Goal: Task Accomplishment & Management: Use online tool/utility

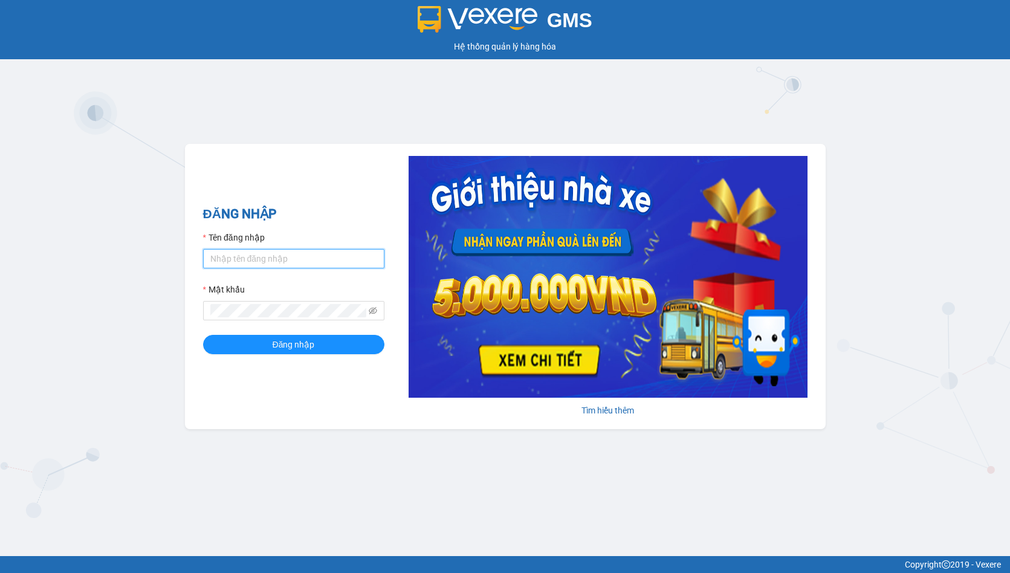
click at [239, 267] on input "Tên đăng nhập" at bounding box center [293, 258] width 181 height 19
type input "linhdl.phuchai"
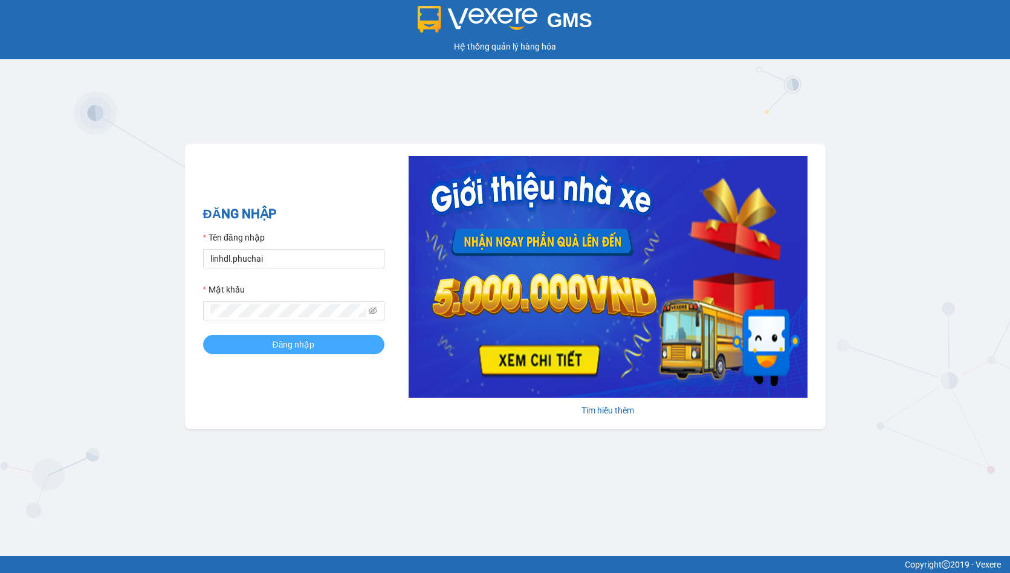
click at [234, 342] on button "Đăng nhập" at bounding box center [293, 344] width 181 height 19
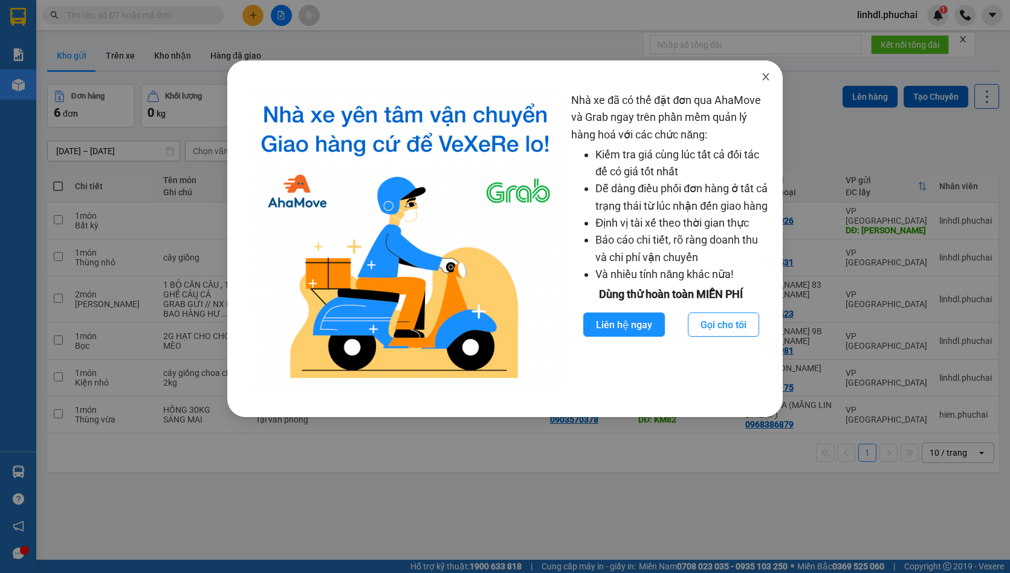
click at [763, 74] on icon "close" at bounding box center [765, 76] width 7 height 7
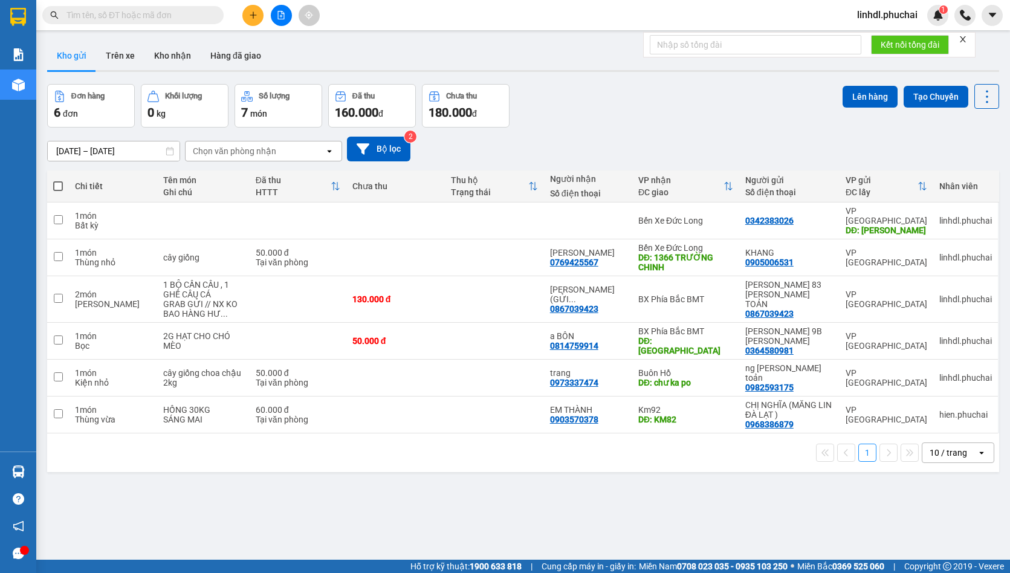
click at [257, 16] on icon "plus" at bounding box center [253, 15] width 8 height 8
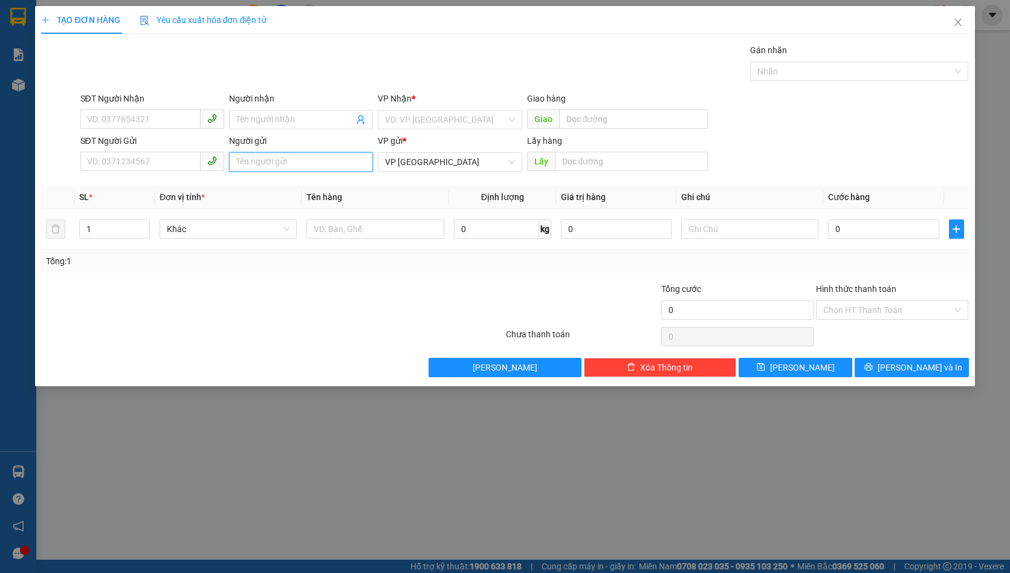
click at [257, 165] on input "Người gửi" at bounding box center [301, 161] width 144 height 19
type input "r"
type input "THEO KHÁCH A1+10+11"
click at [491, 123] on input "search" at bounding box center [445, 120] width 121 height 18
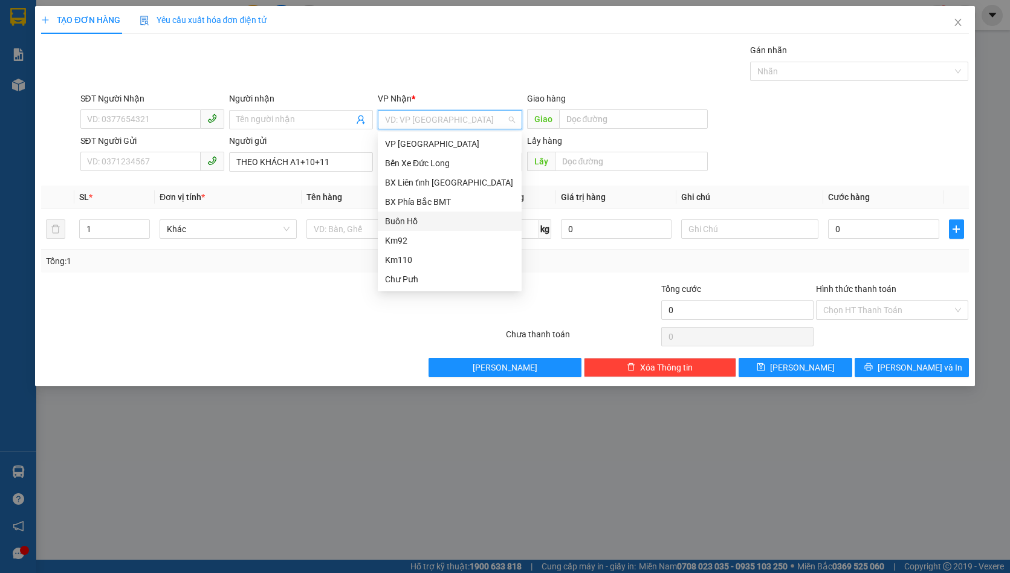
scroll to position [19, 0]
click at [434, 274] on div "Chư Sê" at bounding box center [449, 279] width 129 height 13
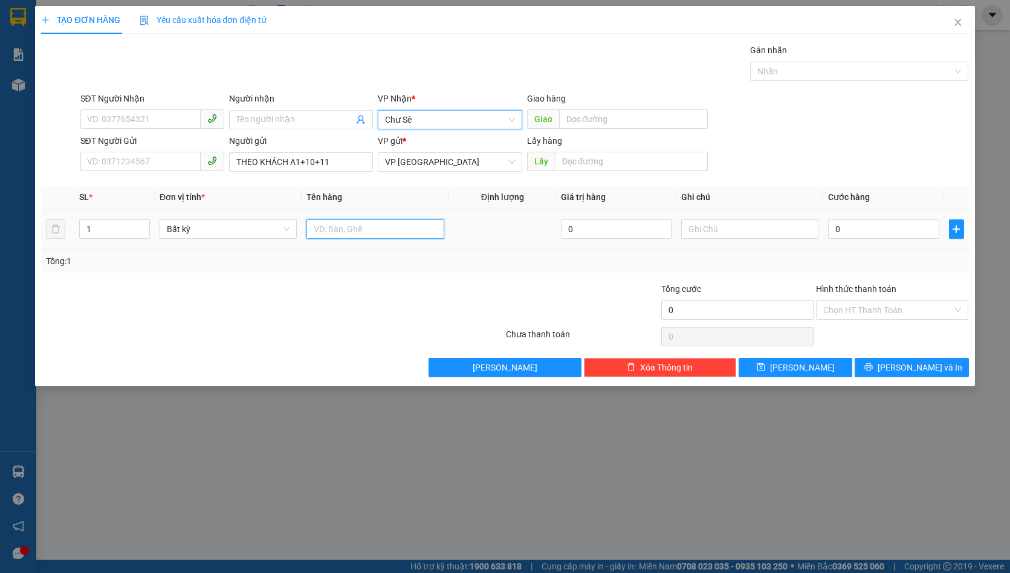
click at [360, 229] on input "text" at bounding box center [374, 228] width 137 height 19
type input "XE GA 550K"
click at [860, 225] on input "0" at bounding box center [883, 228] width 111 height 19
type input "5"
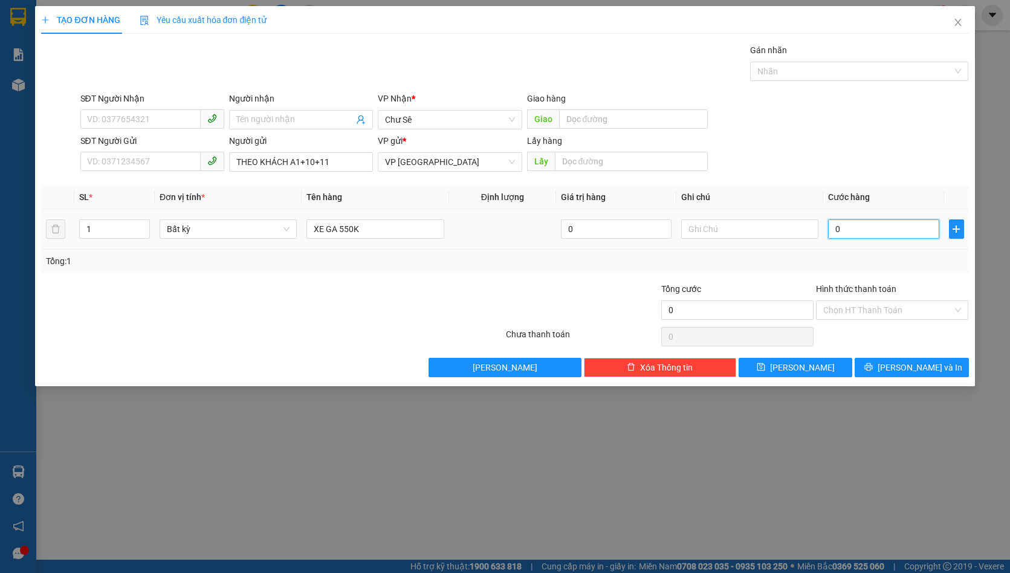
type input "5"
type input "55"
type input "550"
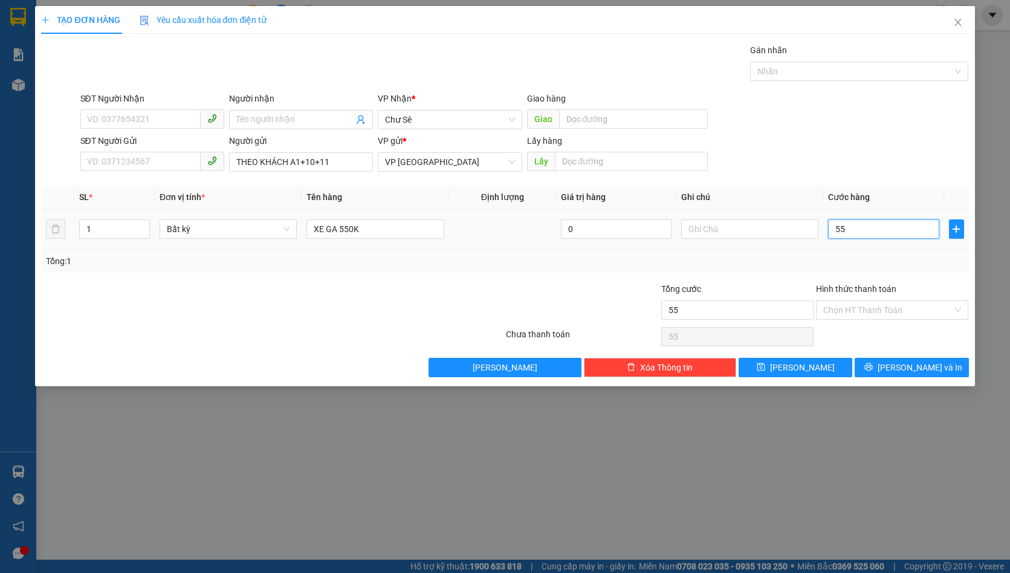
type input "550"
type input "5.500"
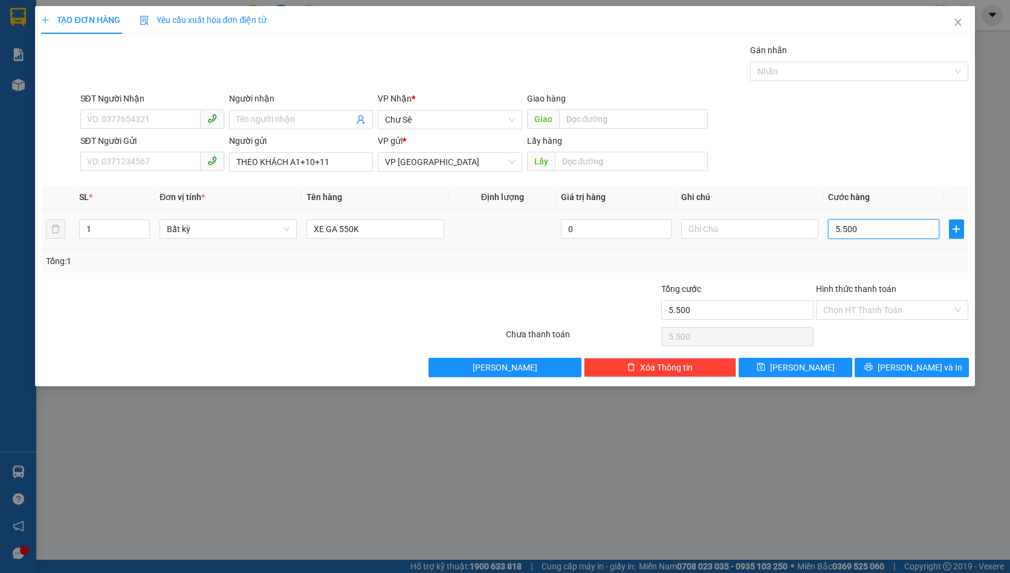
type input "55.000"
type input "550.000"
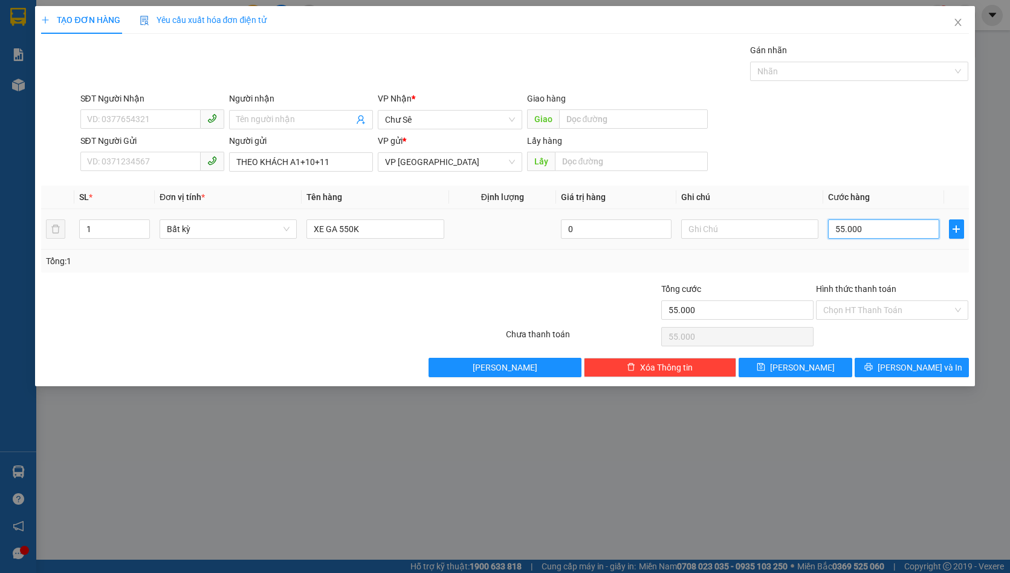
type input "550.000"
click at [893, 314] on input "Hình thức thanh toán" at bounding box center [887, 310] width 129 height 18
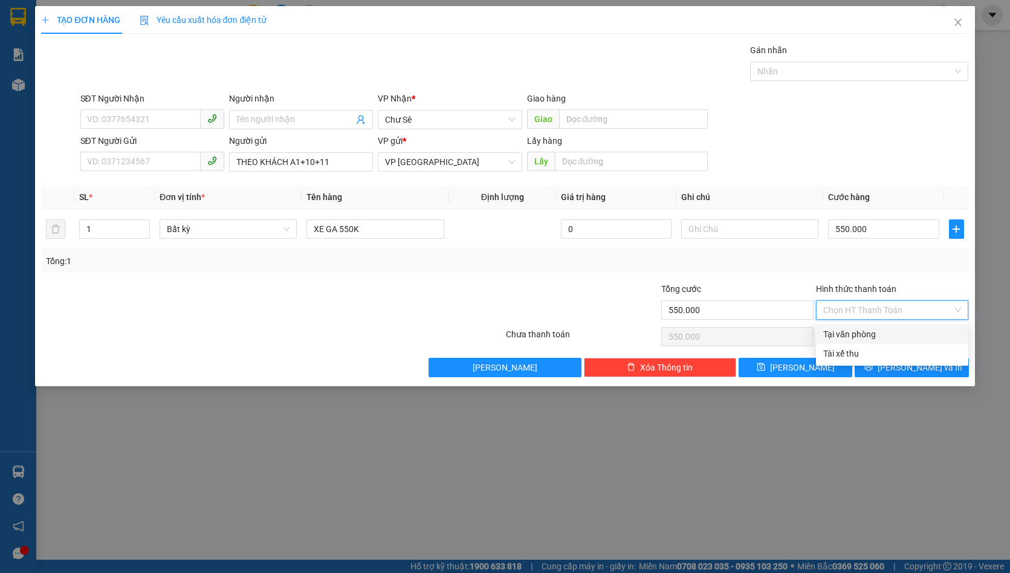
click at [889, 334] on div "Tại văn phòng" at bounding box center [892, 333] width 138 height 13
type input "0"
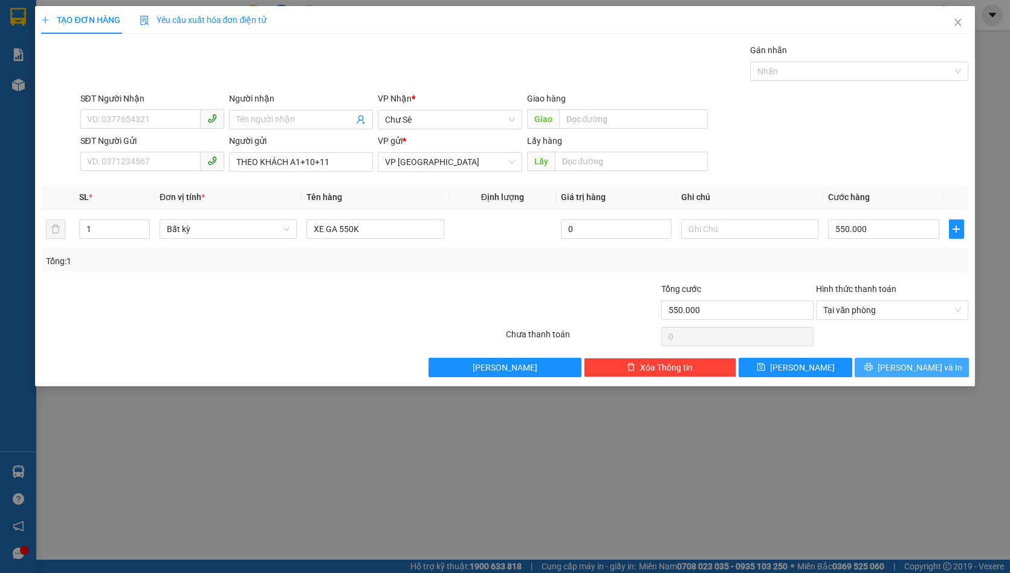
click at [872, 372] on span "printer" at bounding box center [868, 368] width 8 height 10
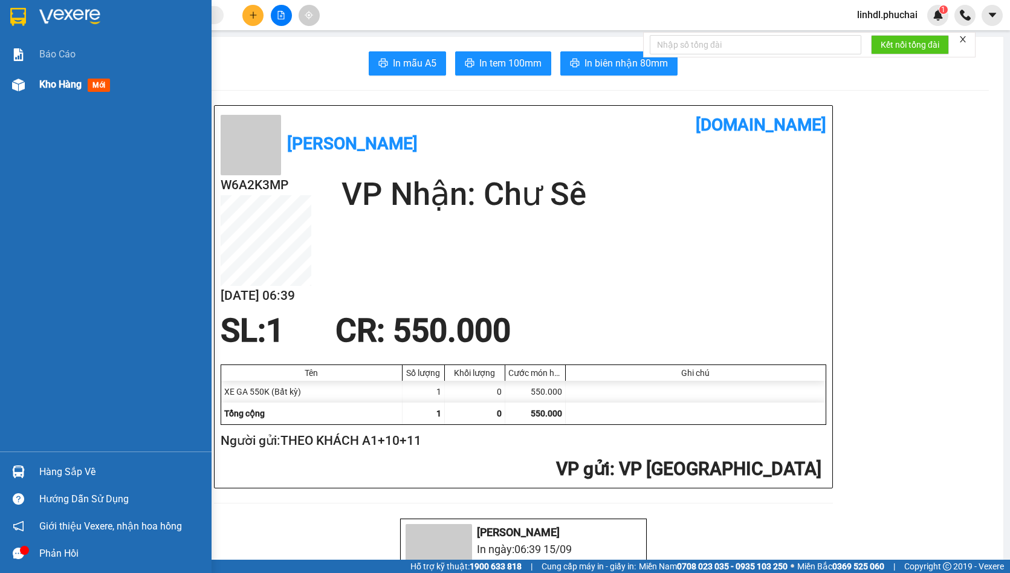
click at [17, 86] on img at bounding box center [18, 85] width 13 height 13
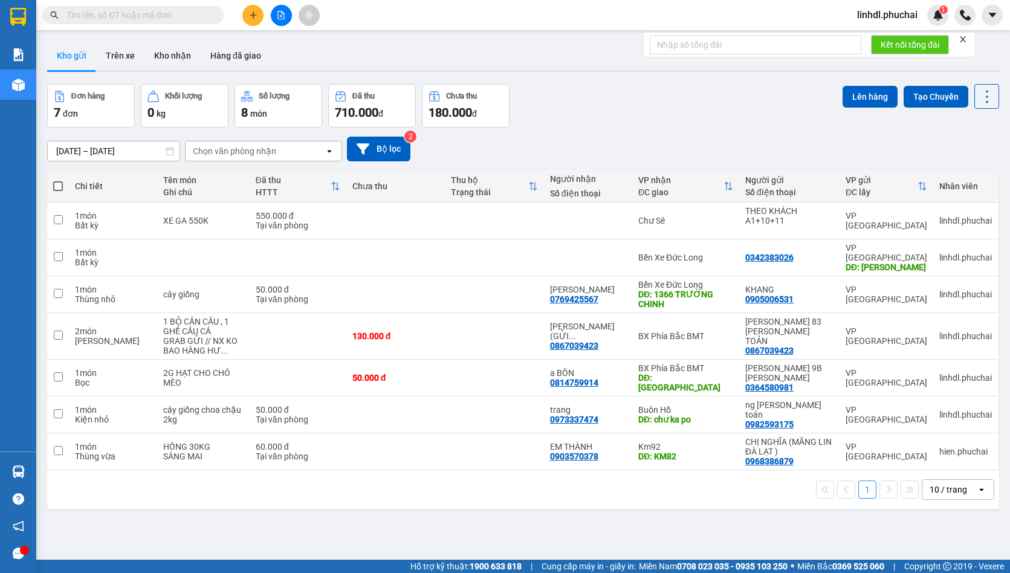
click at [60, 187] on span at bounding box center [58, 186] width 10 height 10
click at [58, 180] on input "checkbox" at bounding box center [58, 180] width 0 height 0
checkbox input "true"
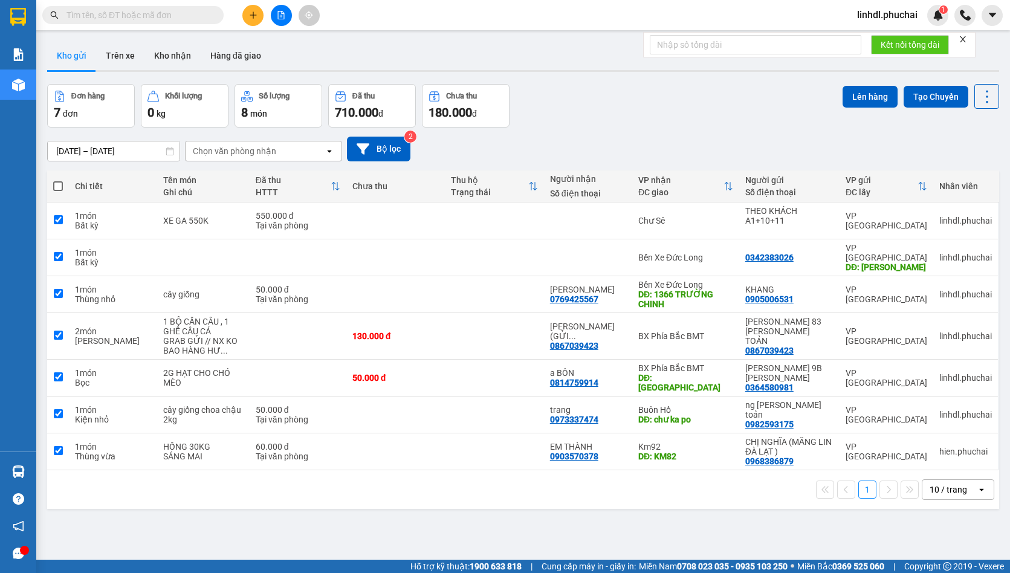
checkbox input "true"
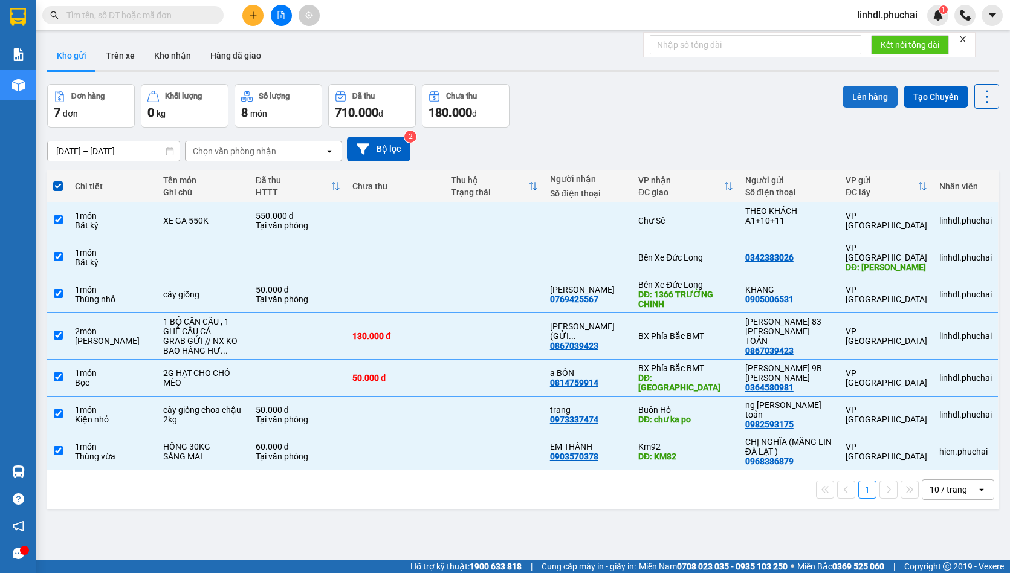
click at [866, 94] on button "Lên hàng" at bounding box center [869, 97] width 55 height 22
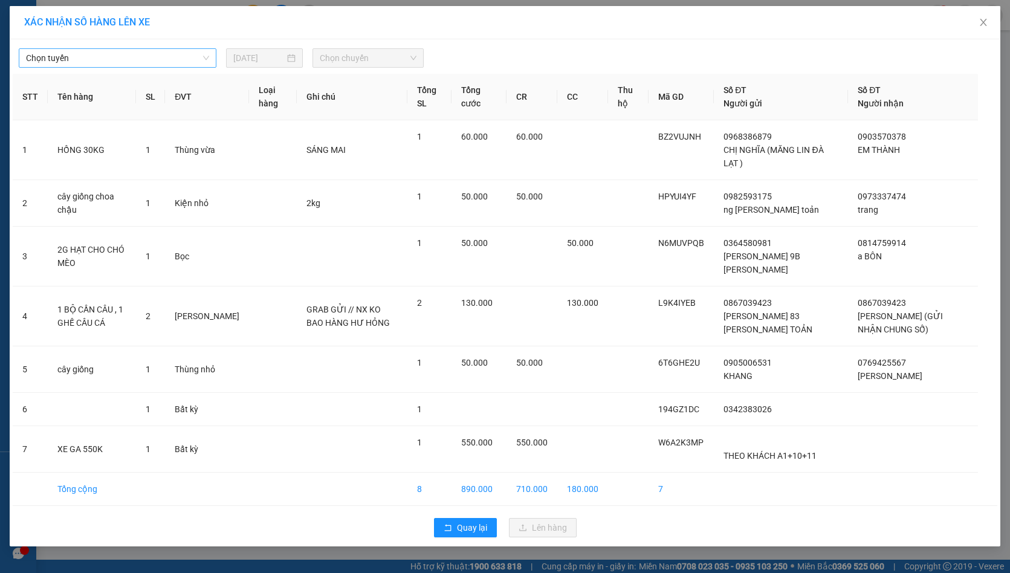
click at [101, 55] on span "Chọn tuyến" at bounding box center [117, 58] width 183 height 18
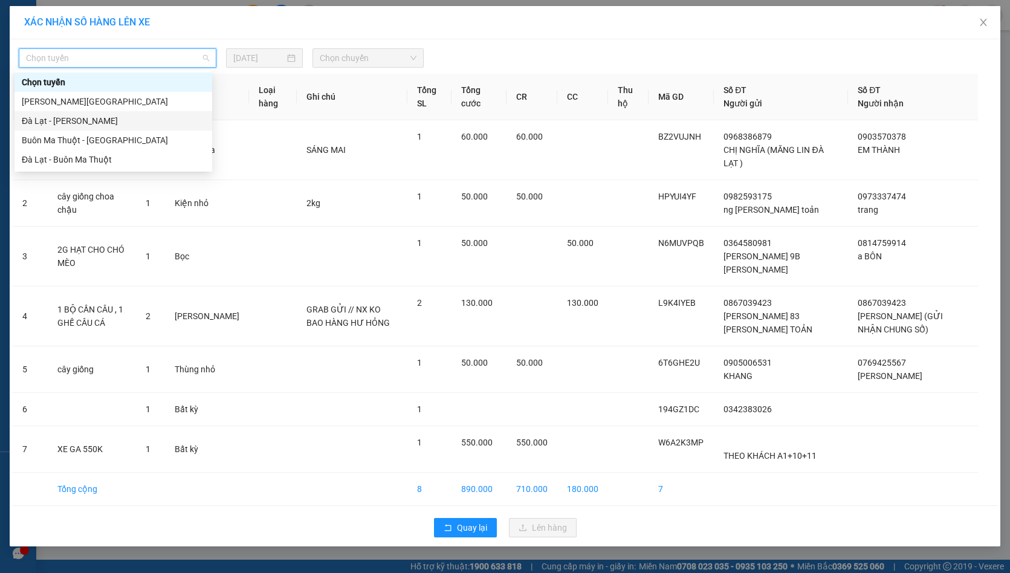
click at [56, 121] on div "Đà Lạt - Gia Lai" at bounding box center [113, 120] width 183 height 13
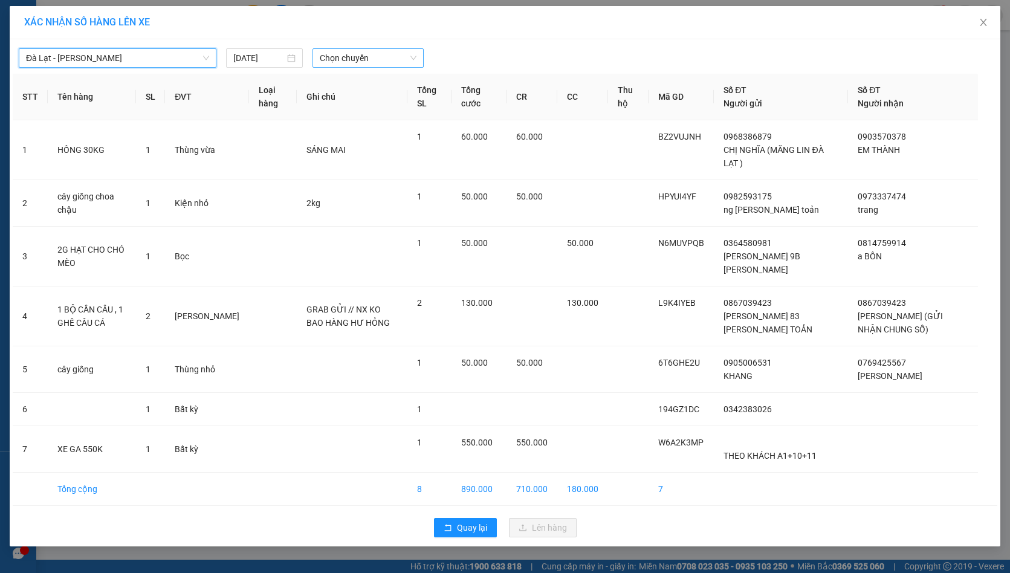
click at [355, 56] on span "Chọn chuyến" at bounding box center [368, 58] width 97 height 18
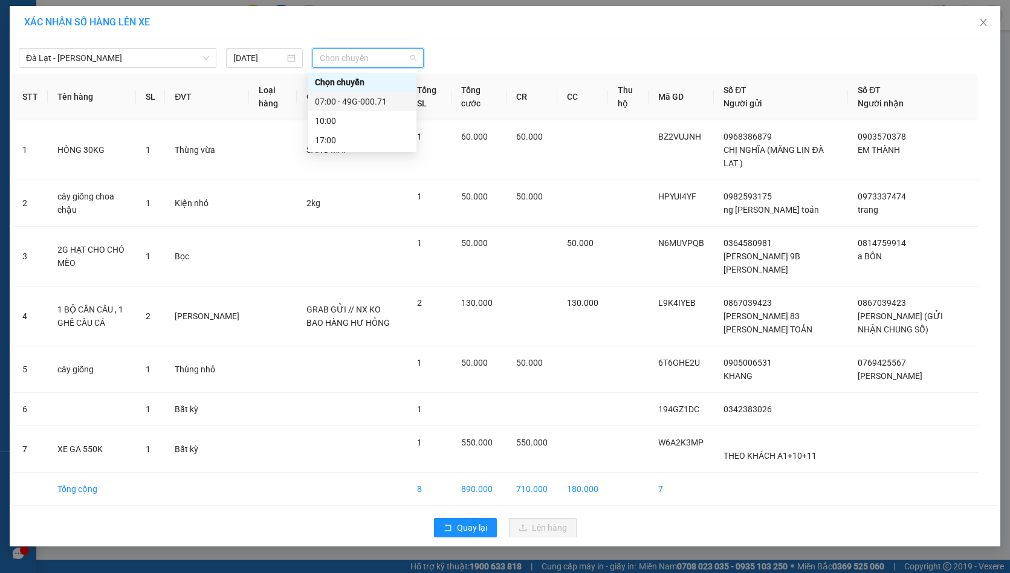
click at [392, 100] on div "07:00 - 49G-000.71" at bounding box center [362, 101] width 94 height 13
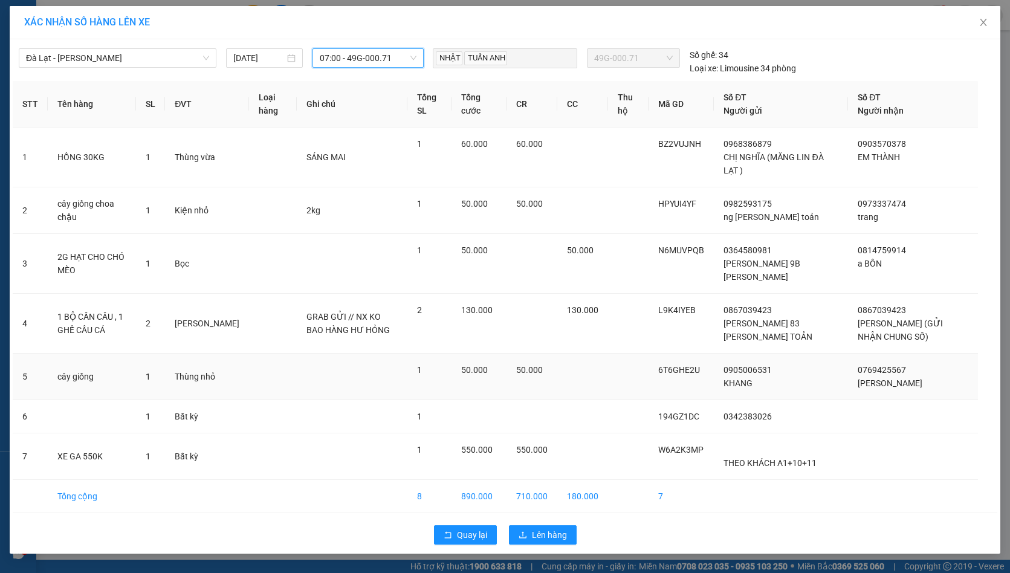
scroll to position [8, 0]
click at [565, 541] on button "Lên hàng" at bounding box center [543, 534] width 68 height 19
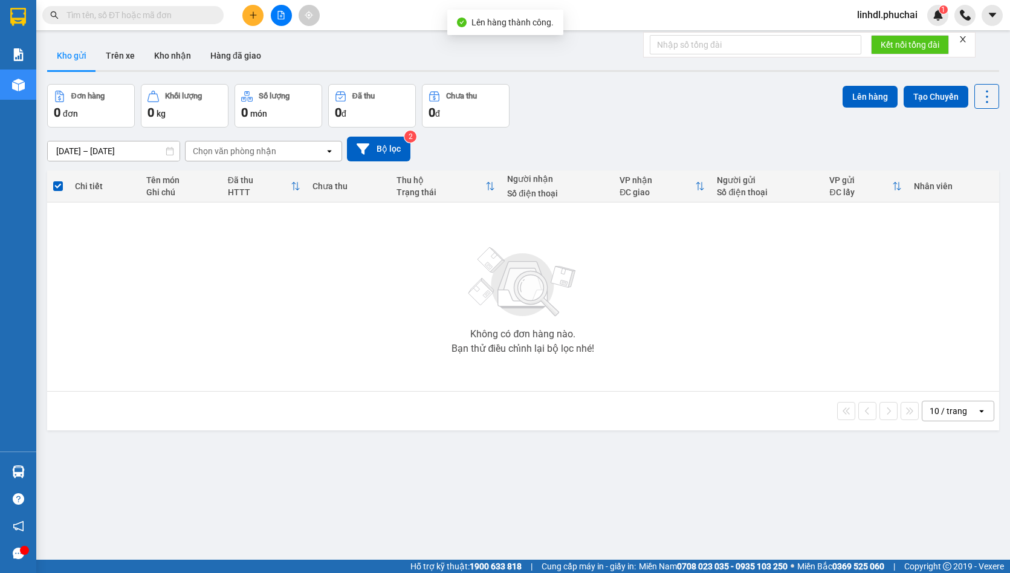
click at [278, 11] on icon "file-add" at bounding box center [281, 15] width 7 height 8
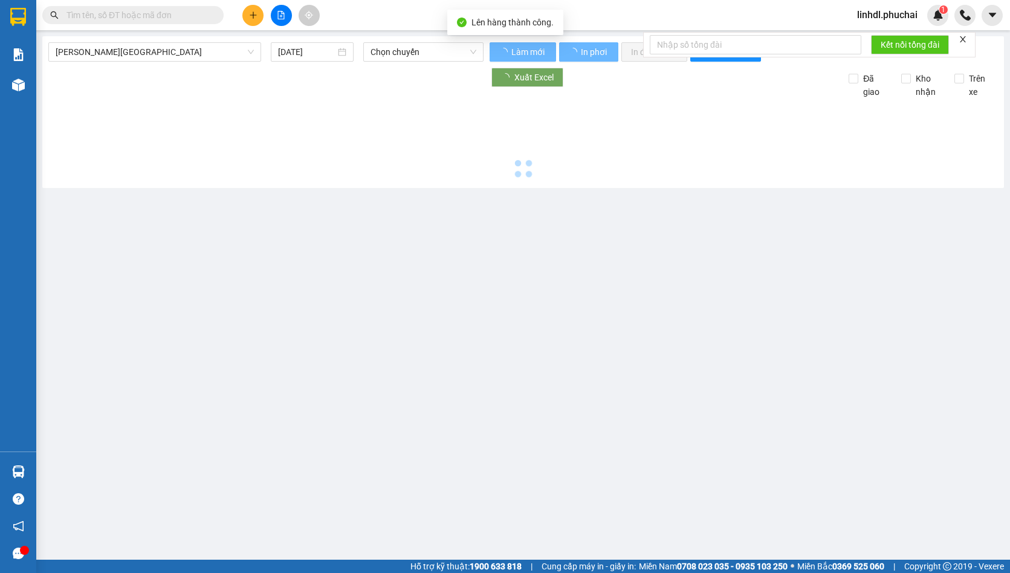
type input "15/09/2025"
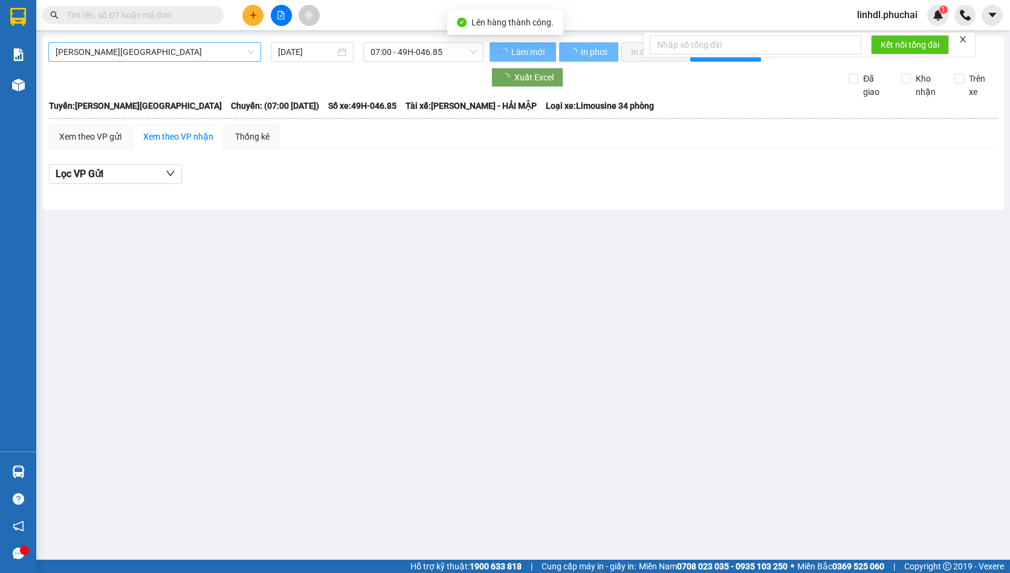
click at [182, 47] on span "Gia Lai - Đà Lạt" at bounding box center [155, 52] width 198 height 18
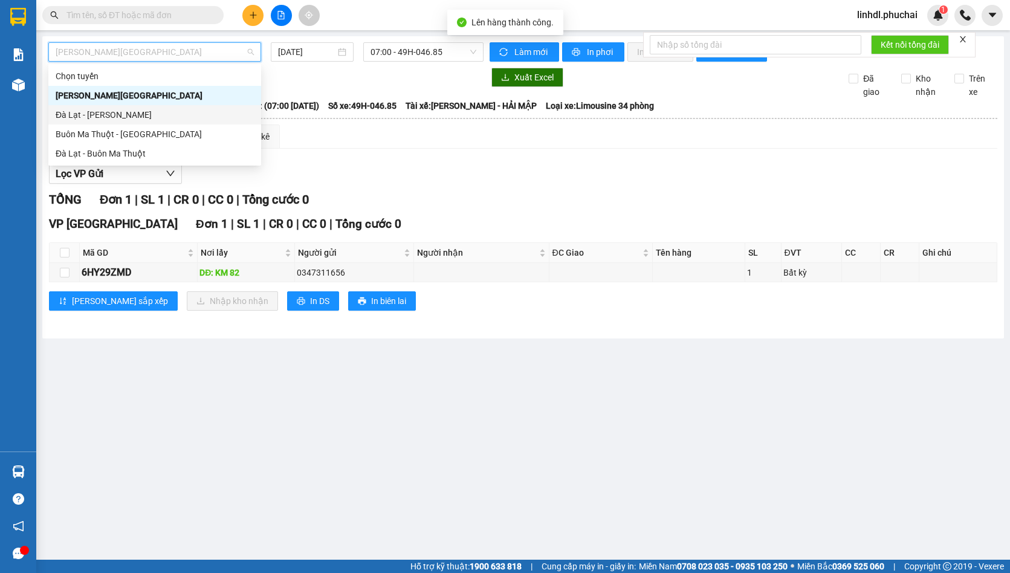
click at [109, 118] on div "Đà Lạt - Gia Lai" at bounding box center [155, 114] width 198 height 13
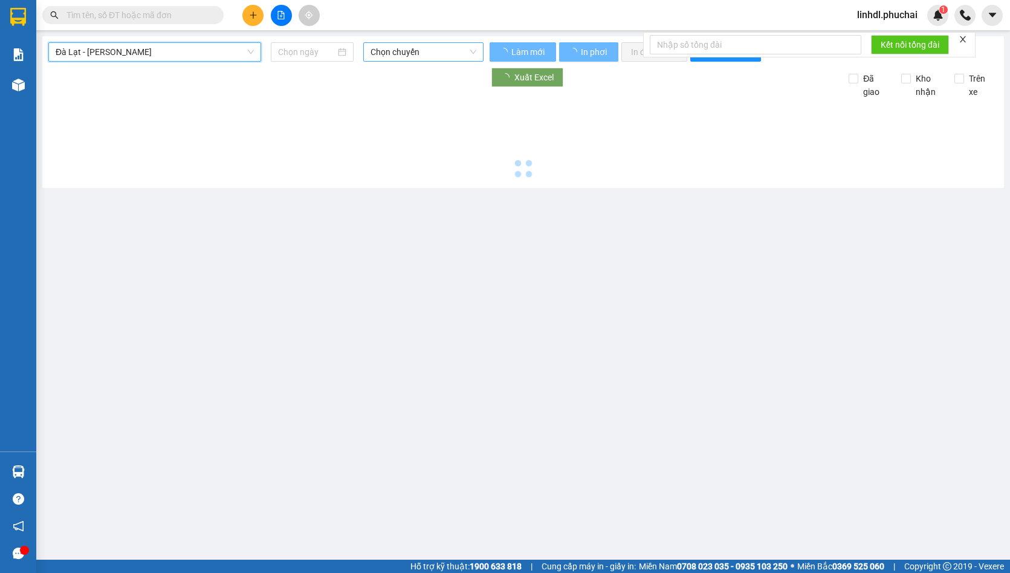
type input "15/09/2025"
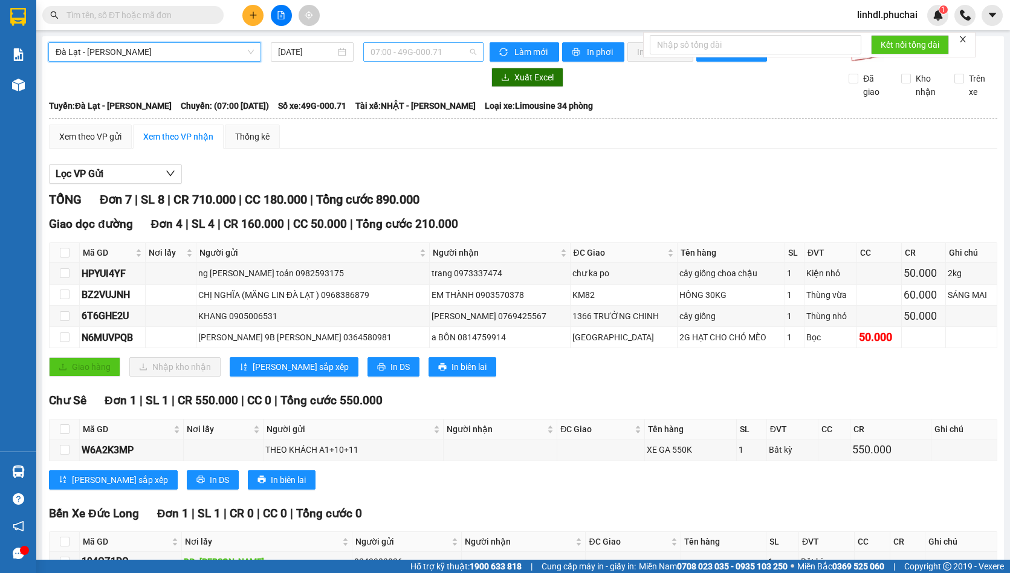
click at [393, 51] on span "07:00 - 49G-000.71" at bounding box center [423, 52] width 106 height 18
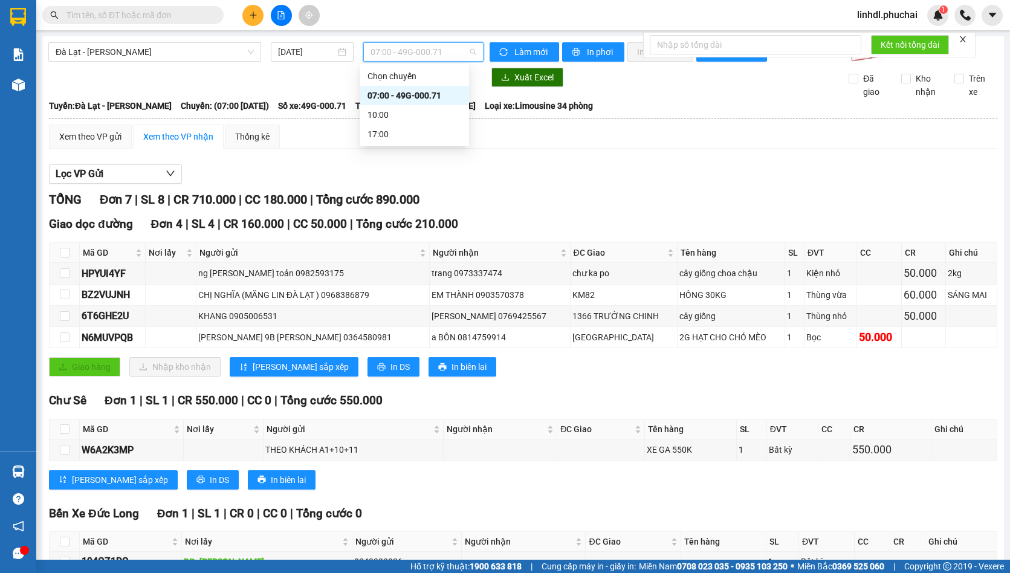
click at [425, 89] on div "07:00 - 49G-000.71" at bounding box center [414, 95] width 94 height 13
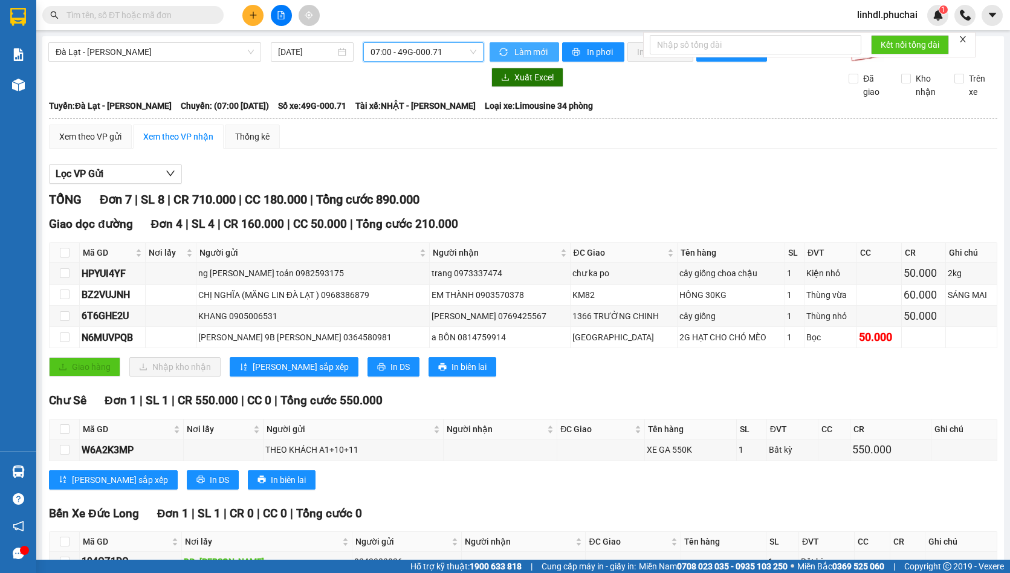
click at [523, 51] on span "Làm mới" at bounding box center [531, 51] width 35 height 13
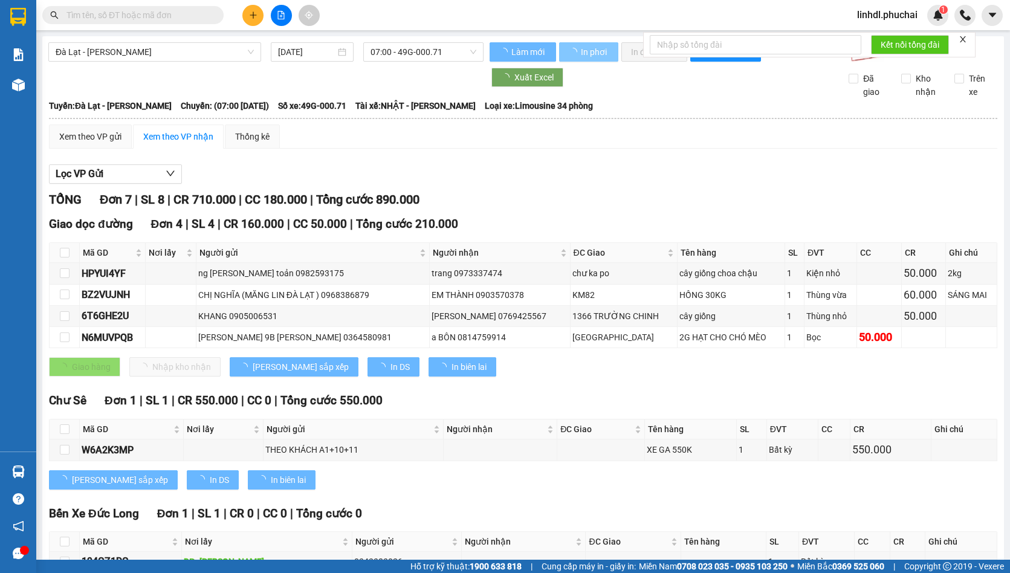
click at [585, 56] on span "In phơi" at bounding box center [595, 51] width 28 height 13
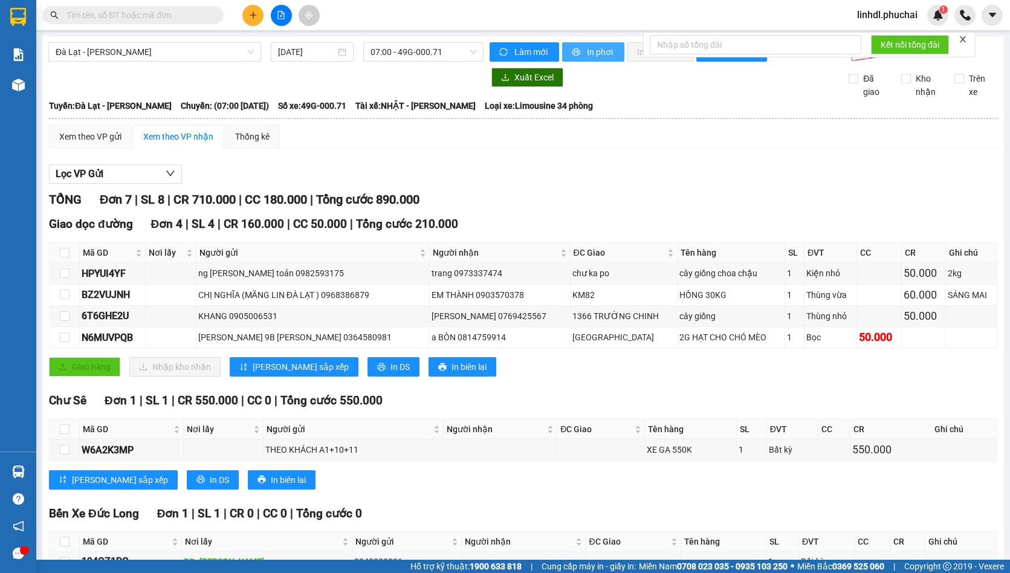
click at [587, 56] on span "In phơi" at bounding box center [601, 51] width 28 height 13
click at [859, 12] on span "linhdl.phuchai" at bounding box center [887, 14] width 80 height 15
click at [888, 37] on span "Đăng xuất" at bounding box center [892, 37] width 54 height 13
